Goal: Check status

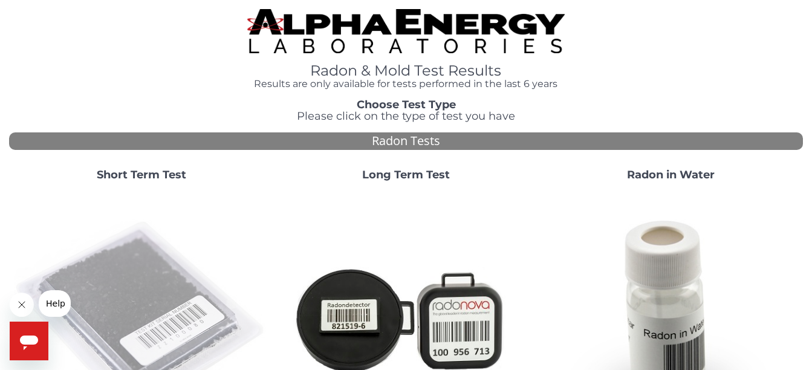
click at [134, 339] on img at bounding box center [141, 318] width 255 height 255
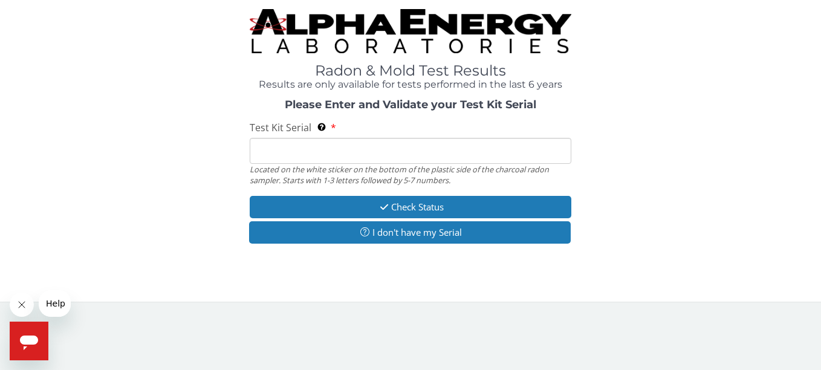
click at [430, 146] on input "Test Kit Serial Located on the white sticker on the bottom of the plastic side …" at bounding box center [410, 151] width 321 height 26
paste input "FE429696"
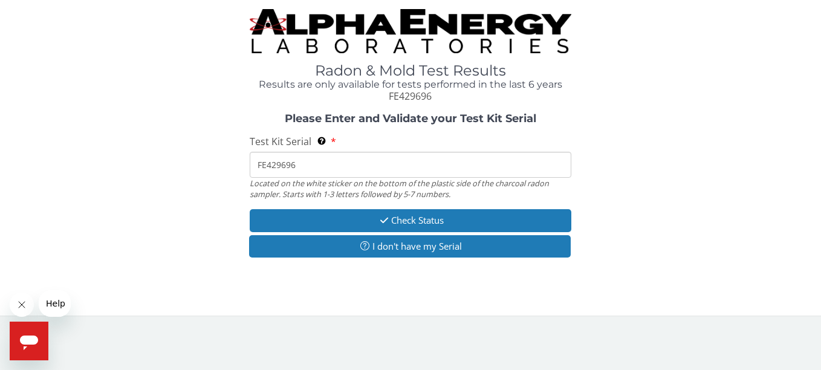
type input "FE429696"
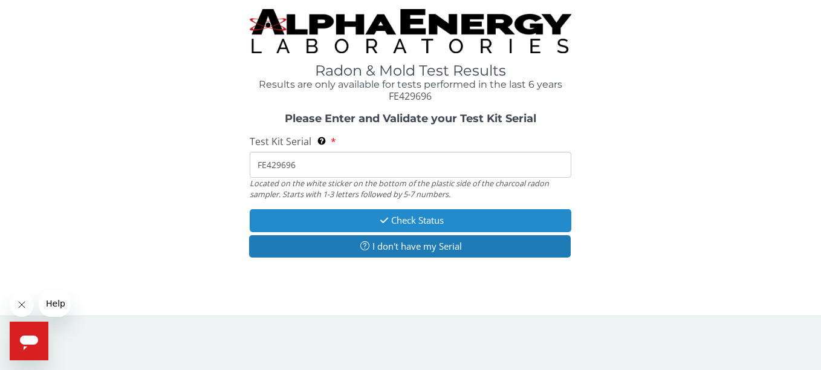
click at [438, 225] on button "Check Status" at bounding box center [410, 220] width 321 height 22
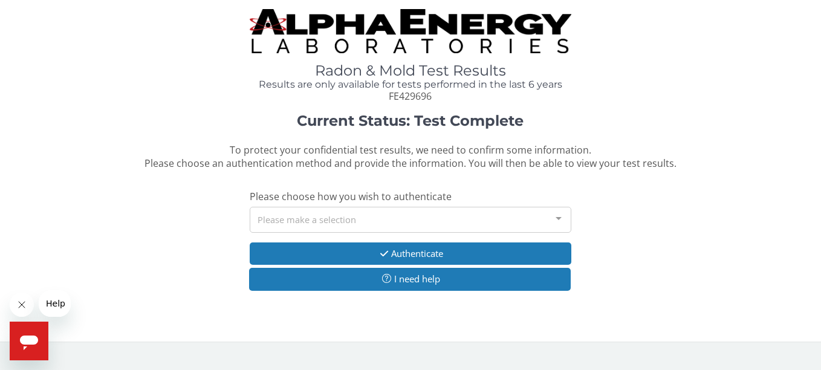
click at [404, 213] on div "Please make a selection" at bounding box center [410, 220] width 321 height 26
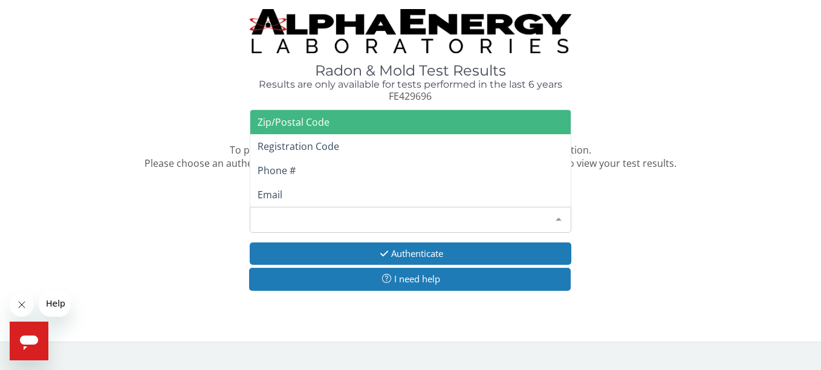
click at [318, 125] on span "Zip/Postal Code" at bounding box center [294, 121] width 72 height 13
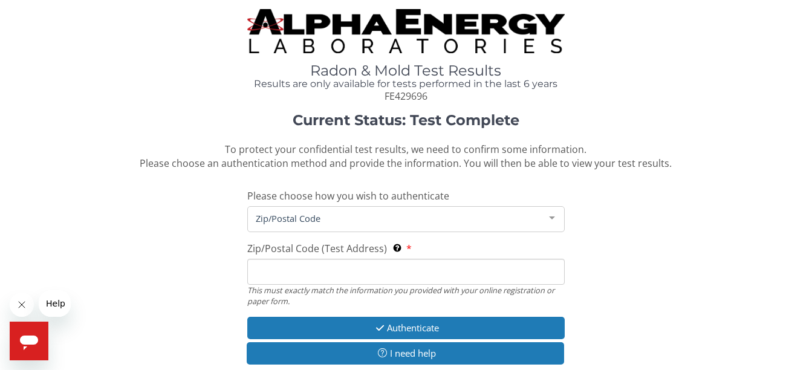
click at [303, 213] on span "Zip/Postal Code" at bounding box center [396, 218] width 287 height 13
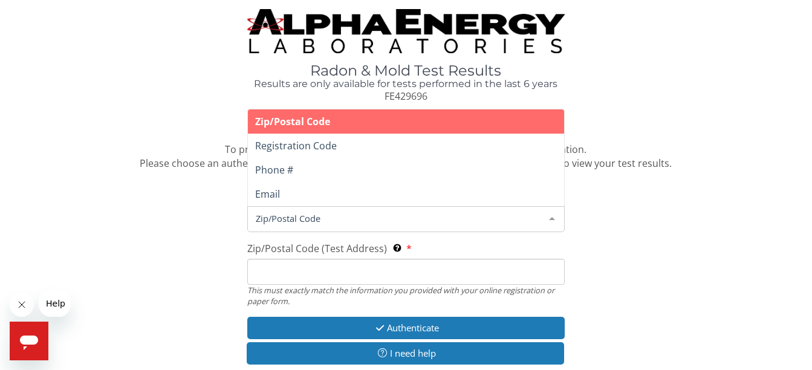
click at [326, 118] on span "Zip/Postal Code" at bounding box center [292, 121] width 75 height 13
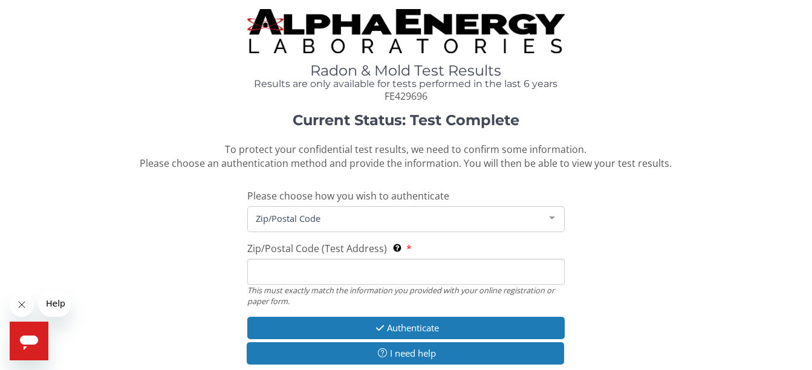
click at [322, 216] on span "Zip/Postal Code" at bounding box center [396, 218] width 287 height 13
click at [316, 276] on input "Zip/Postal Code (Test Address) This must exactly match the information you prov…" at bounding box center [405, 272] width 317 height 26
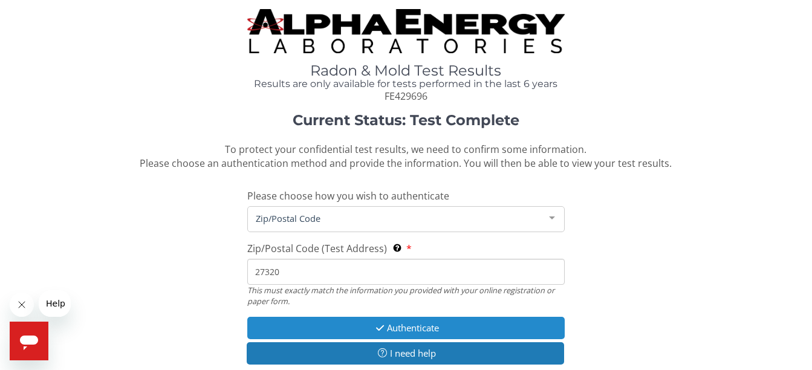
type input "27320"
click at [448, 324] on button "Authenticate" at bounding box center [405, 328] width 317 height 22
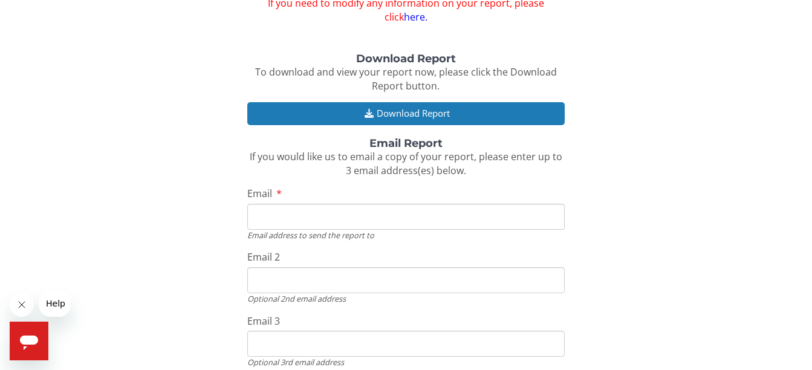
scroll to position [121, 0]
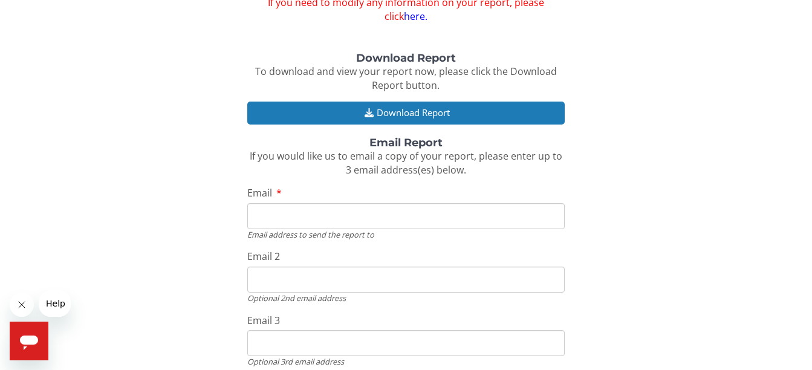
click at [332, 217] on input "Email" at bounding box center [405, 216] width 317 height 26
type input "[EMAIL_ADDRESS][DOMAIN_NAME]"
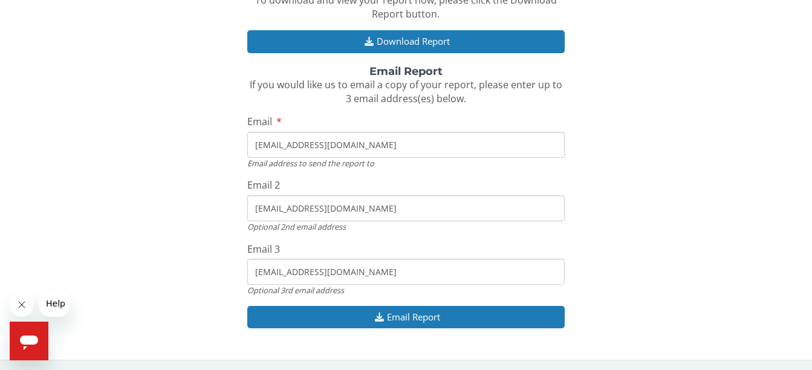
scroll to position [194, 0]
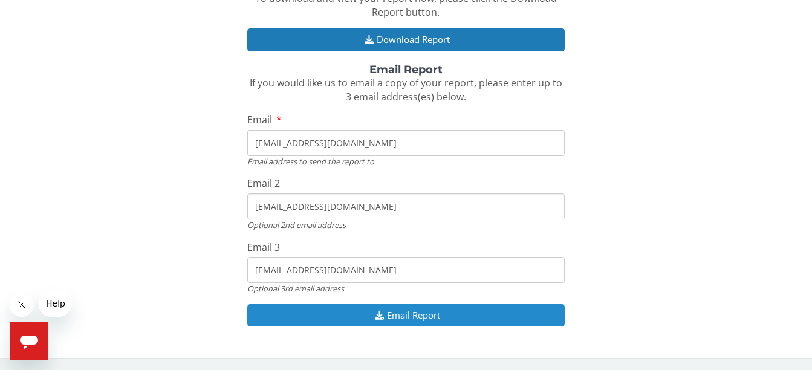
click at [421, 317] on button "Email Report" at bounding box center [405, 315] width 317 height 22
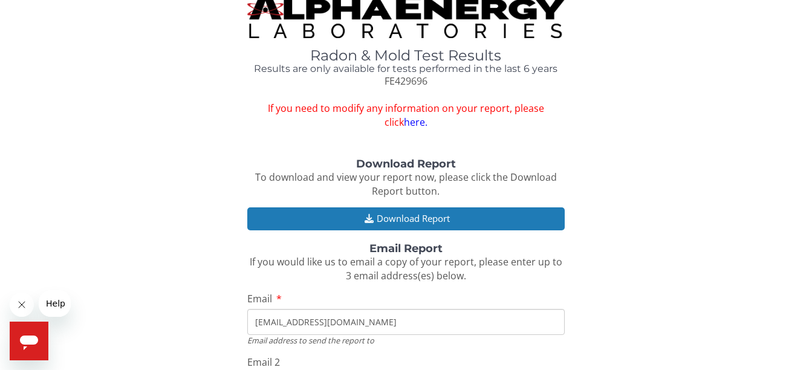
scroll to position [0, 0]
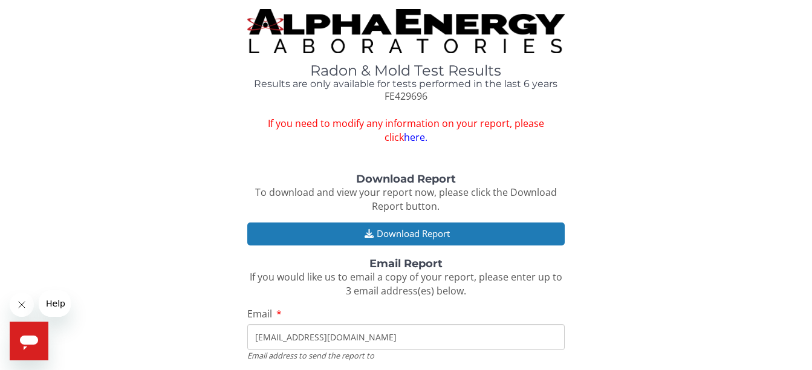
click at [693, 211] on div "Download Report To download and view your report now, please click the Download…" at bounding box center [406, 373] width 794 height 401
